Goal: Task Accomplishment & Management: Manage account settings

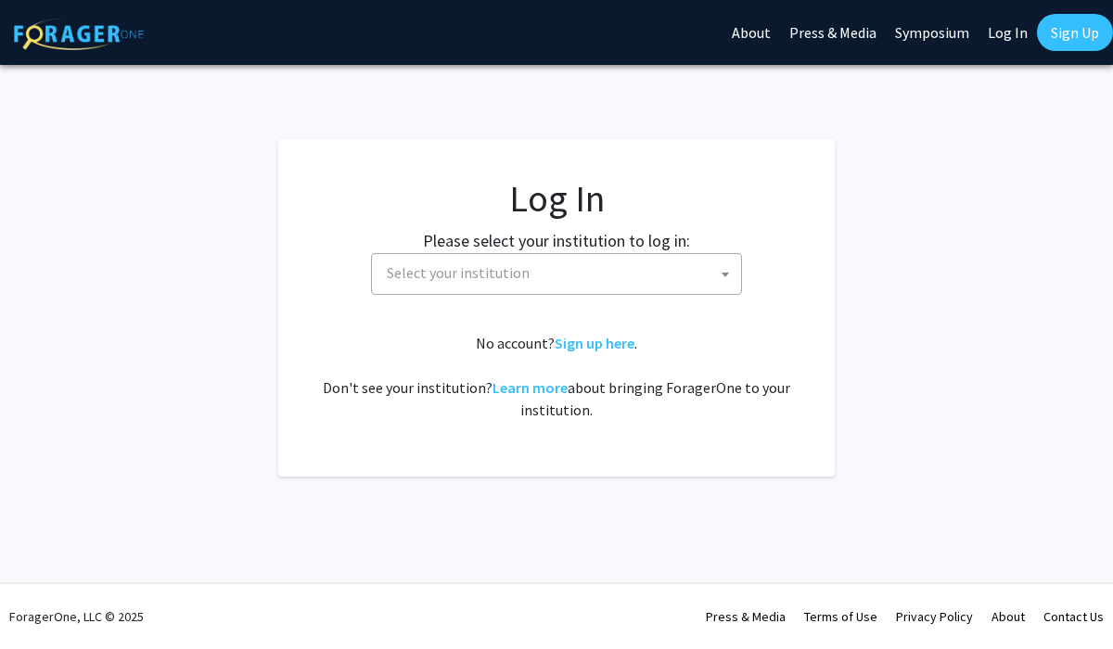
click at [721, 270] on span at bounding box center [725, 274] width 19 height 41
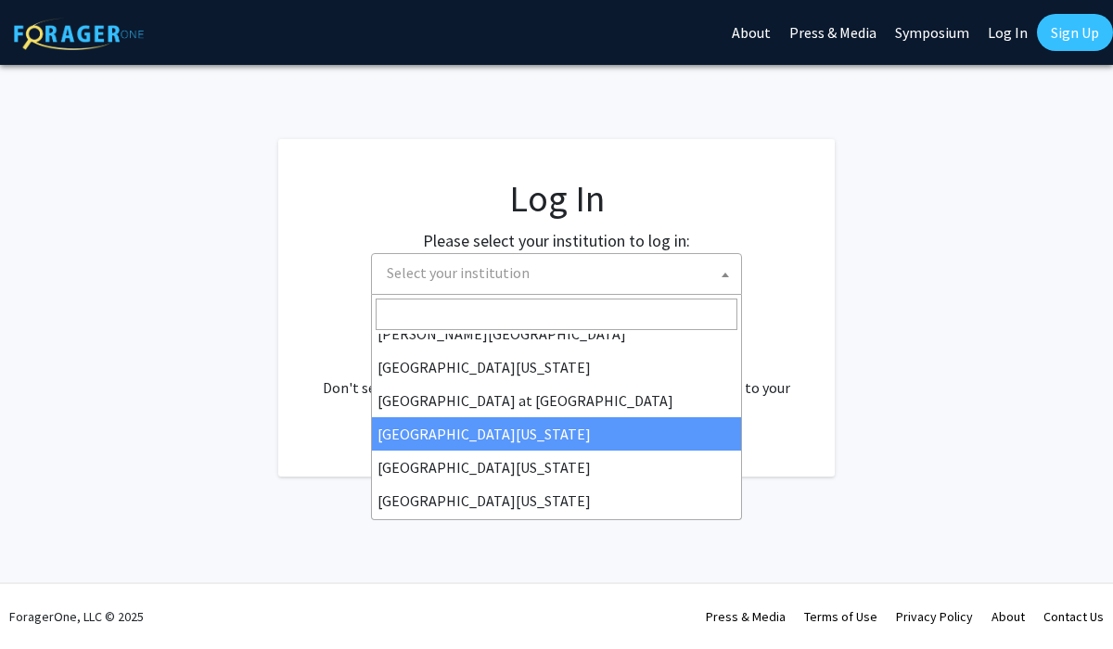
scroll to position [649, 0]
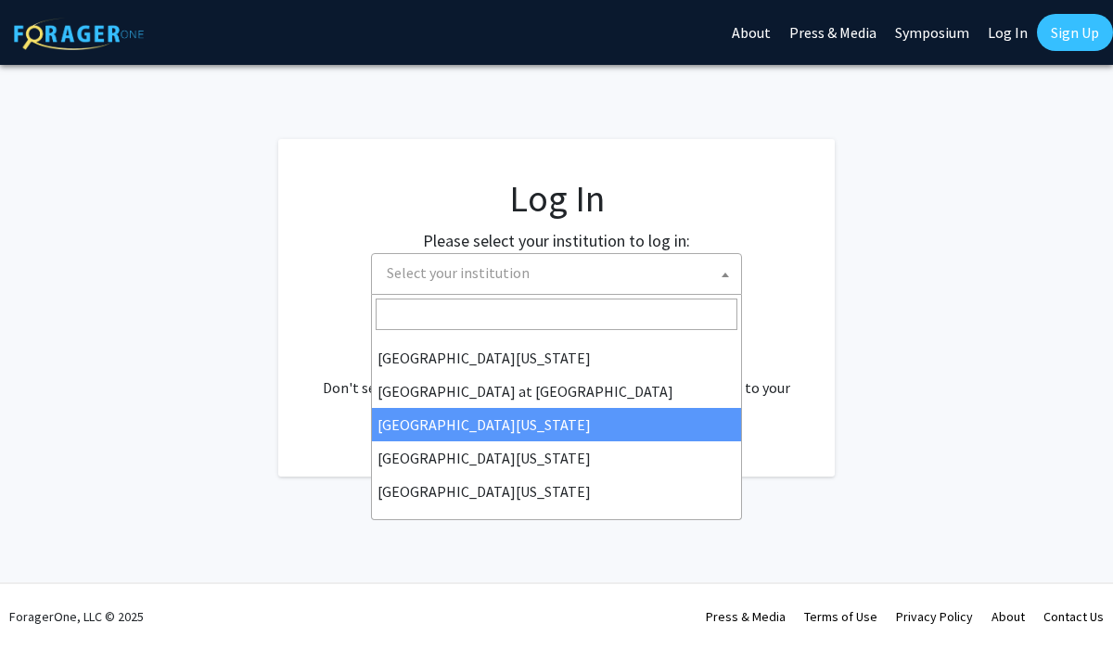
select select "13"
